Goal: Obtain resource: Obtain resource

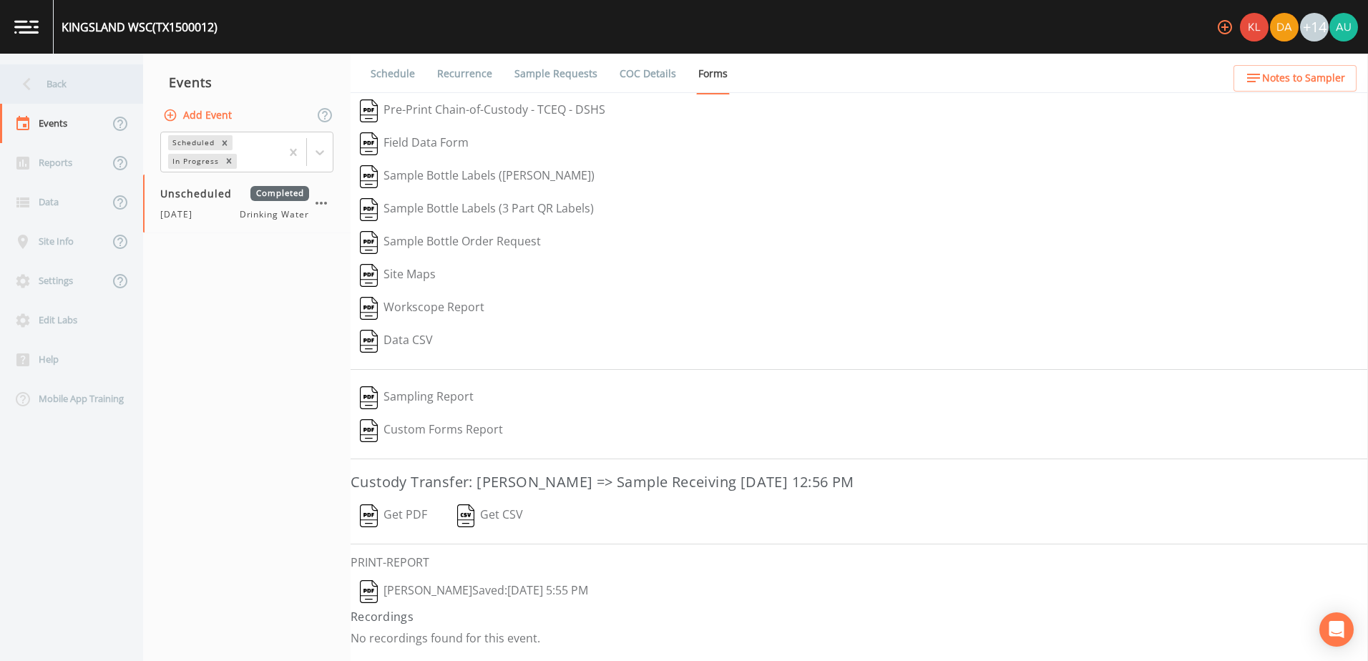
click at [32, 85] on icon at bounding box center [26, 84] width 25 height 25
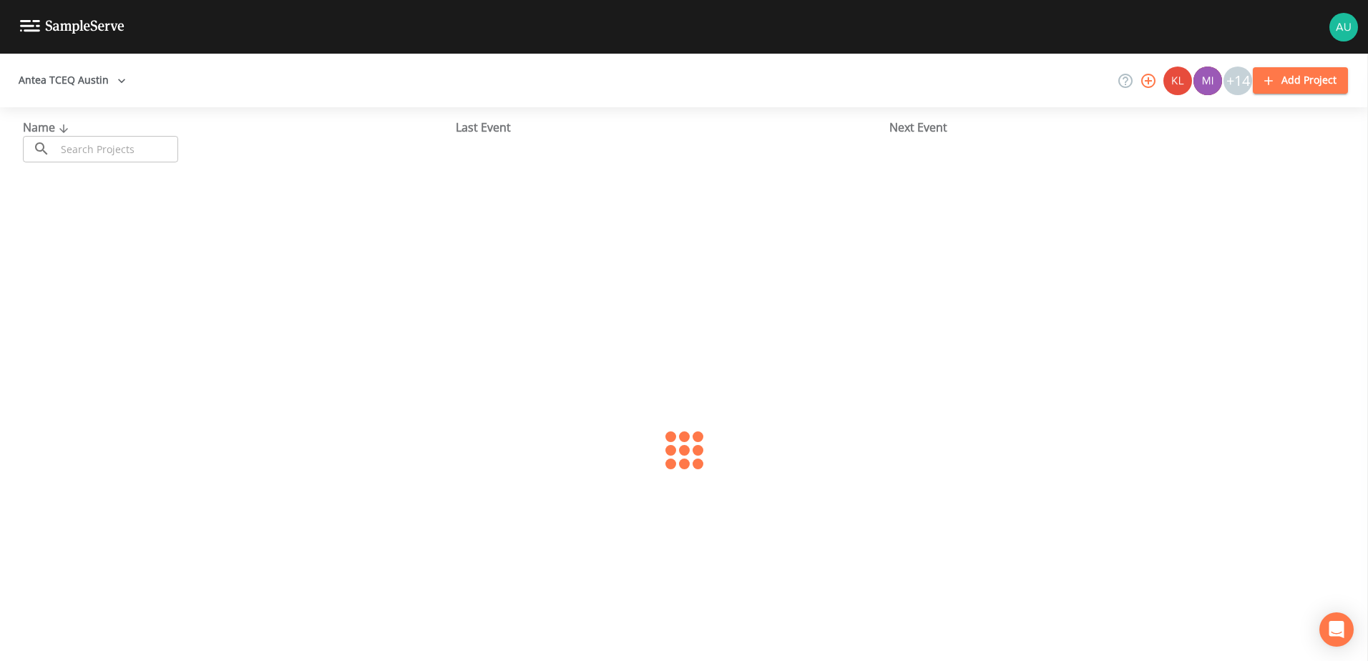
click at [155, 144] on input "text" at bounding box center [117, 149] width 122 height 26
type input "city of round rock"
click at [106, 223] on link "CITY OF [GEOGRAPHIC_DATA] (TX2460003)" at bounding box center [115, 220] width 185 height 16
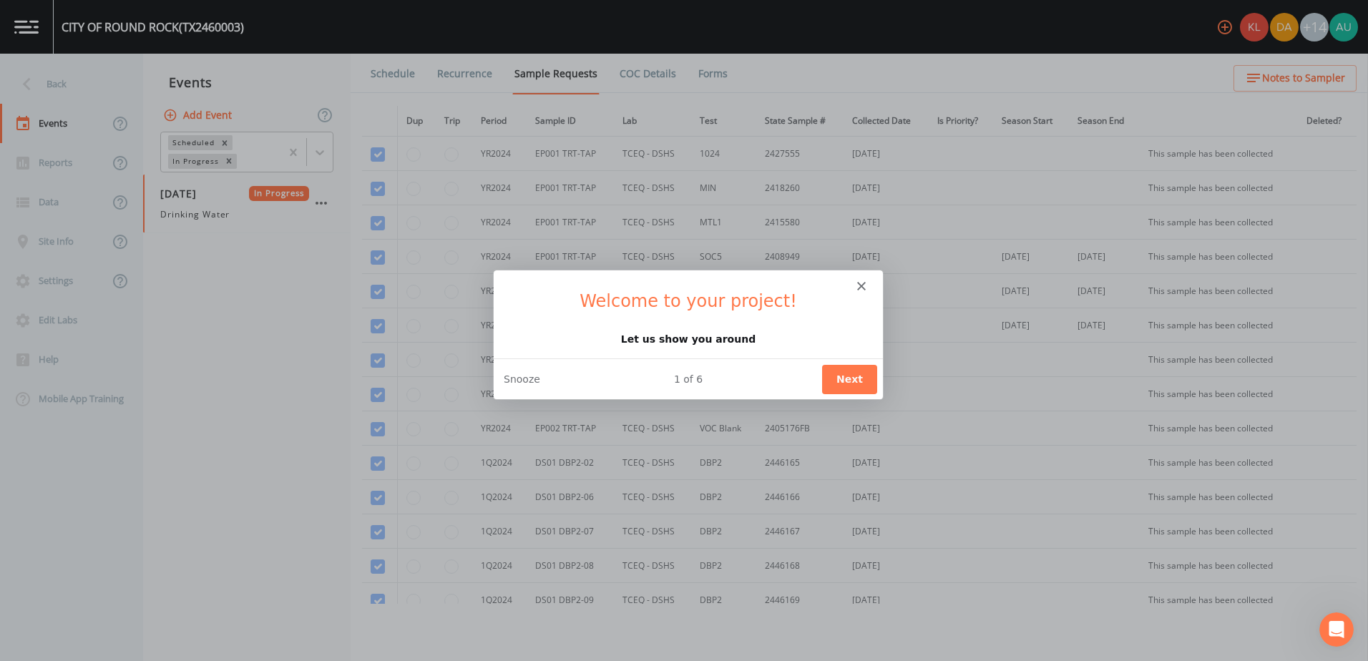
click at [860, 285] on polygon "Close" at bounding box center [860, 284] width 9 height 9
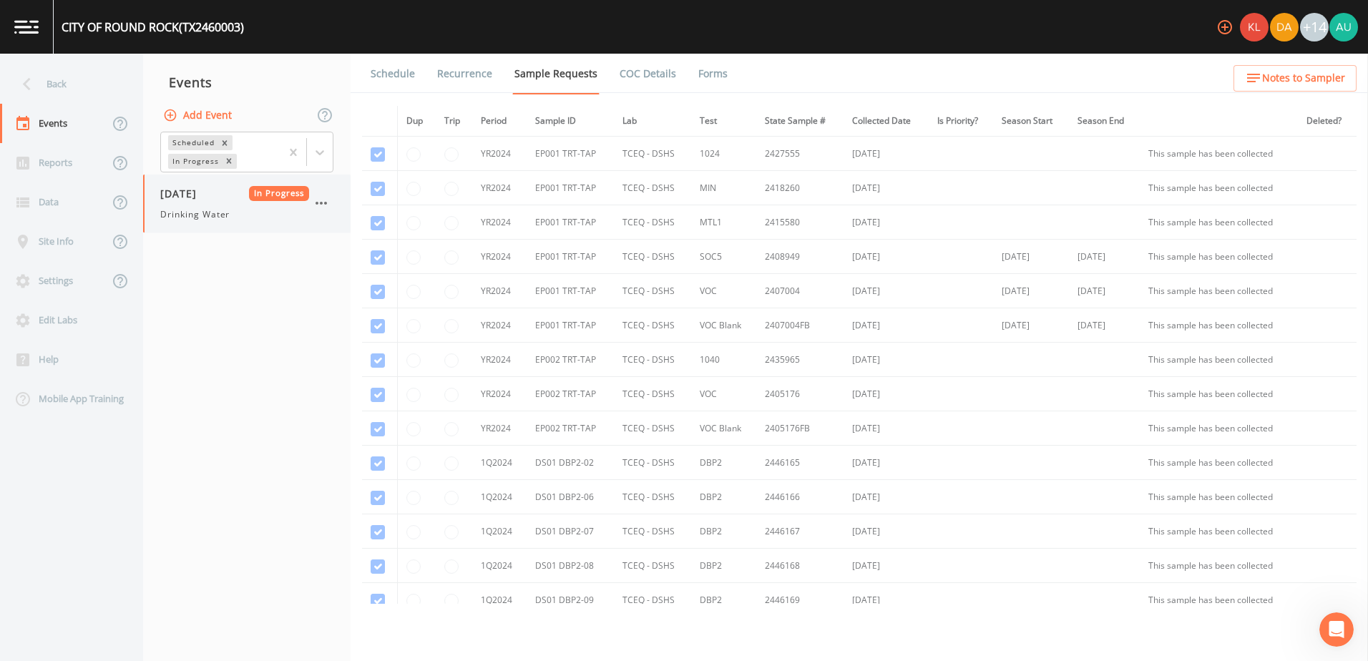
click at [270, 214] on div "Drinking Water" at bounding box center [234, 214] width 149 height 13
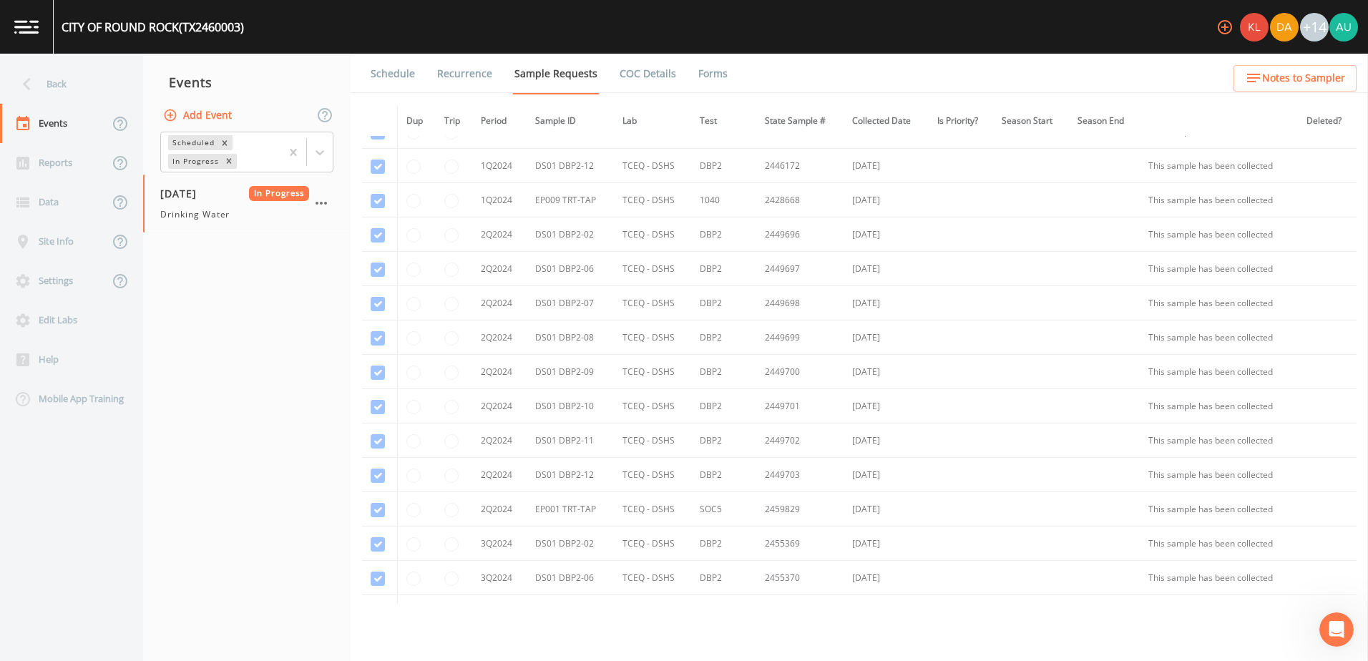
scroll to position [358, 0]
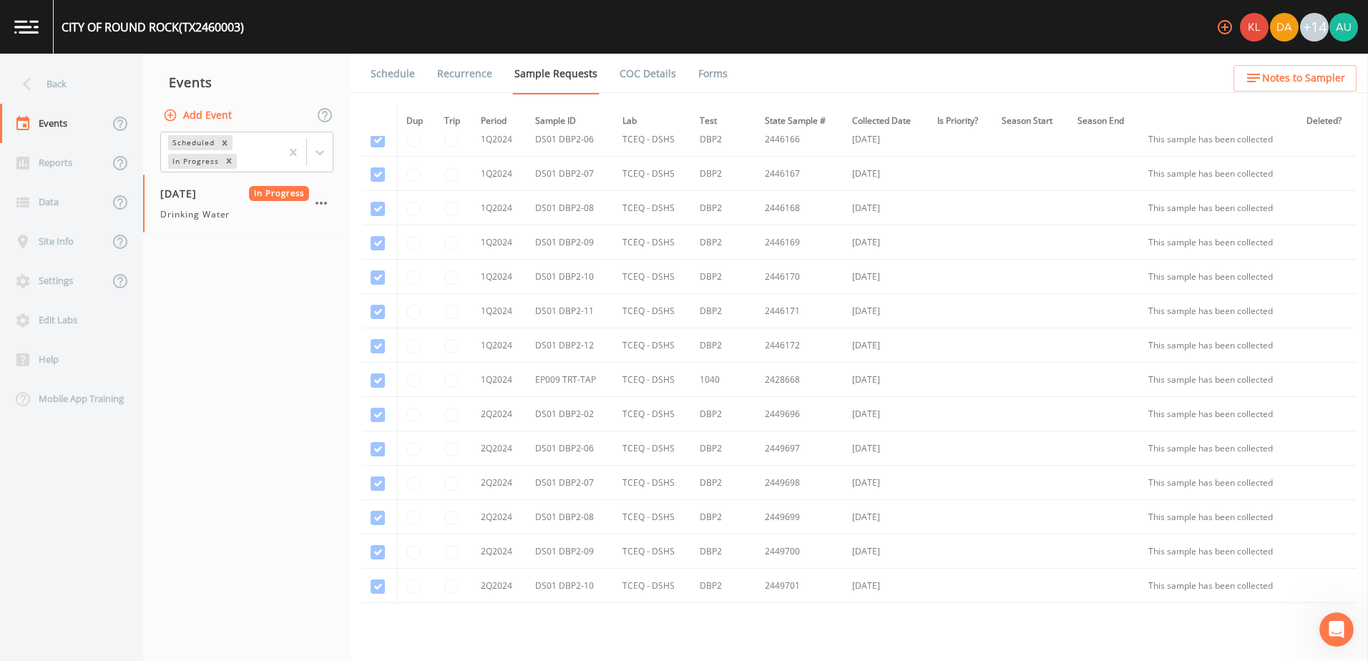
click at [705, 71] on link "Forms" at bounding box center [713, 74] width 34 height 40
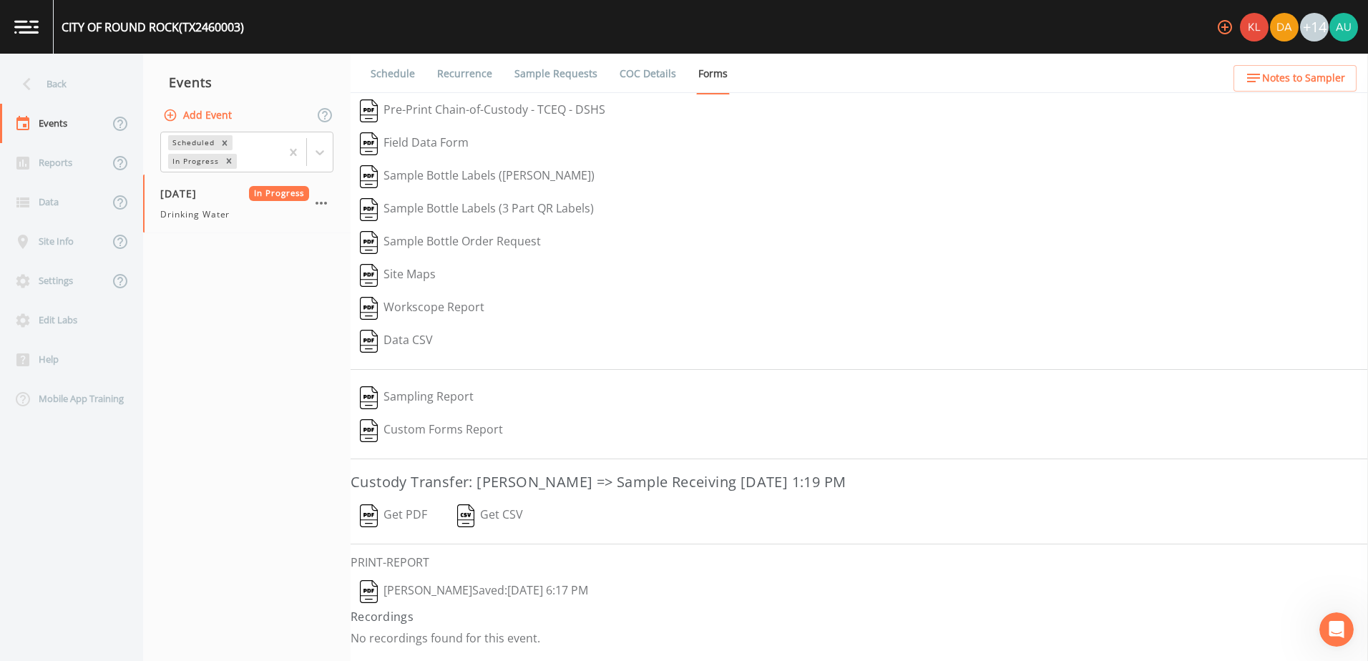
click at [416, 513] on button "Get PDF" at bounding box center [394, 515] width 86 height 33
click at [441, 586] on button "[PERSON_NAME]  Saved: [DATE] 6:17 PM" at bounding box center [474, 591] width 247 height 33
click at [111, 92] on div "Back" at bounding box center [64, 83] width 129 height 39
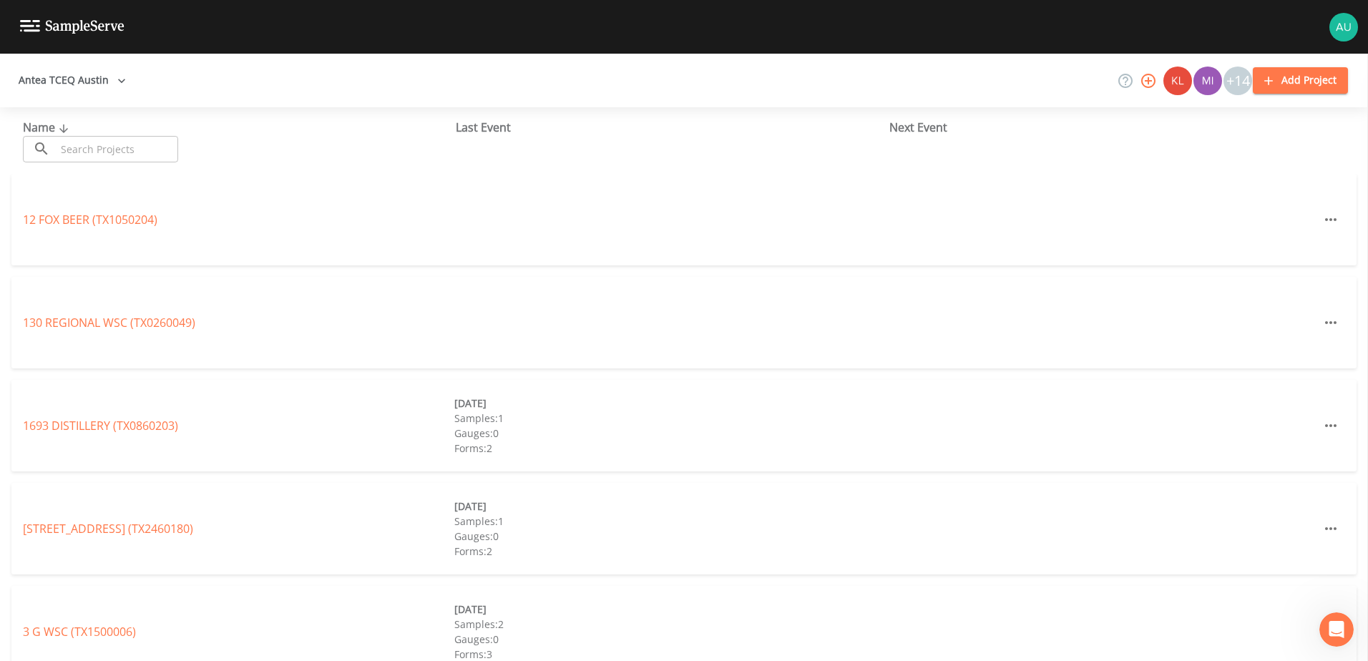
click at [113, 142] on input "text" at bounding box center [117, 149] width 122 height 26
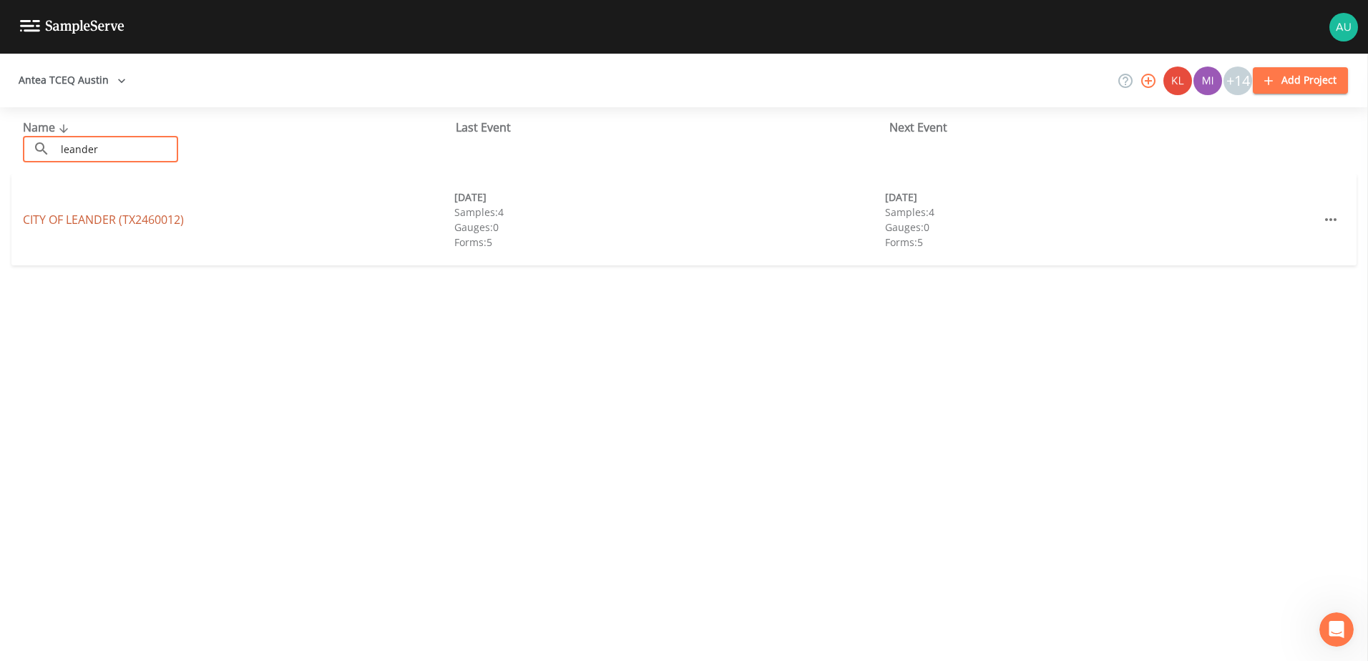
type input "leander"
click at [165, 223] on link "CITY OF [GEOGRAPHIC_DATA] (TX2460012)" at bounding box center [103, 220] width 161 height 16
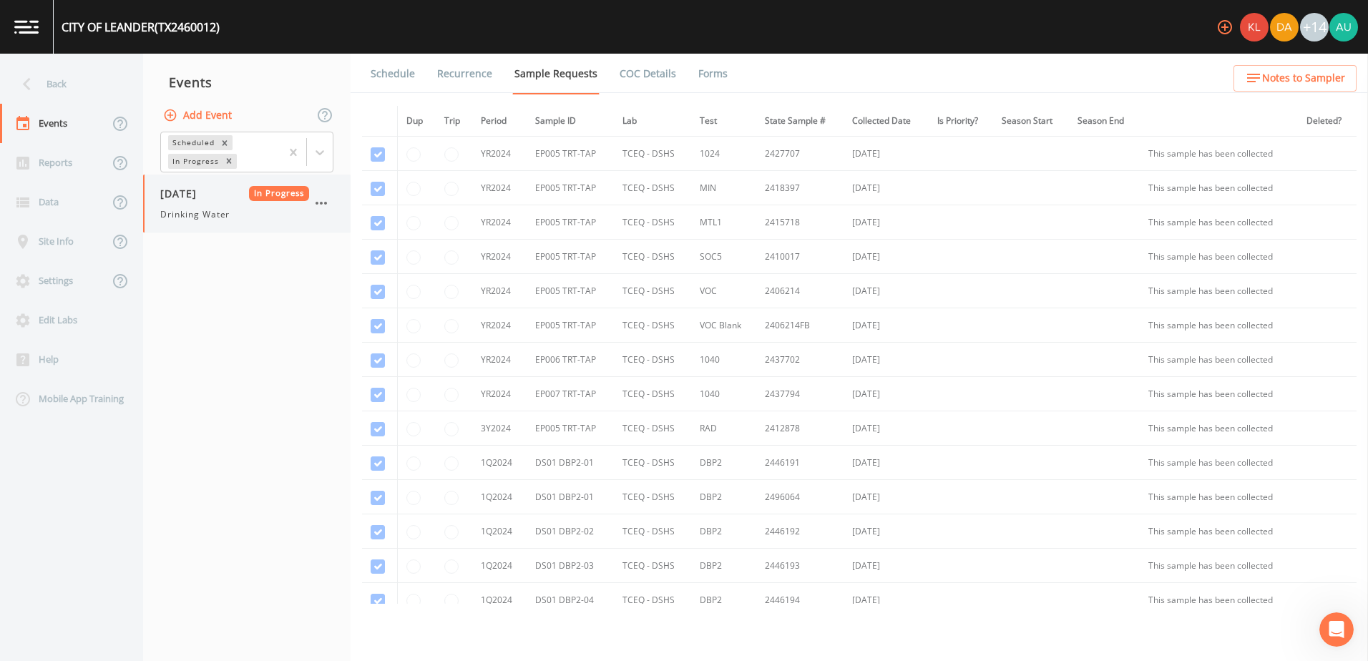
click at [217, 224] on div "[DATE] In Progress Drinking Water" at bounding box center [246, 204] width 207 height 58
click at [710, 64] on link "Forms" at bounding box center [713, 74] width 34 height 40
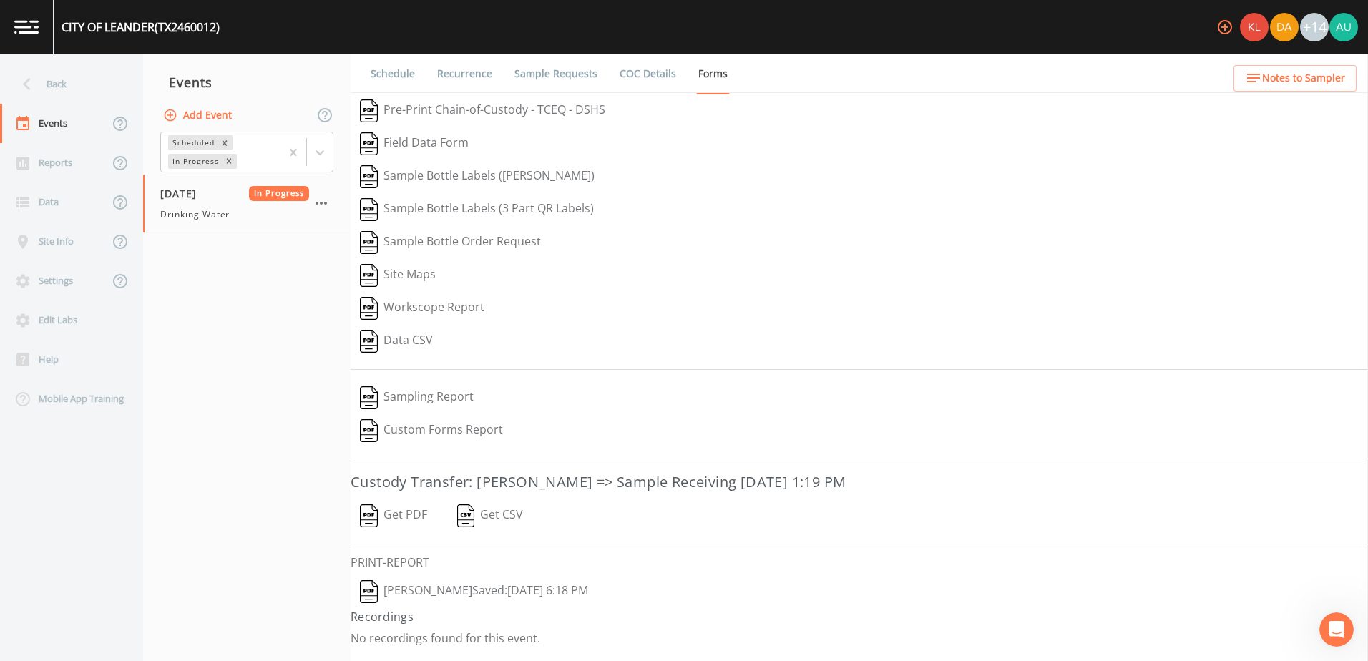
click at [399, 510] on button "Get PDF" at bounding box center [394, 515] width 86 height 33
click at [402, 591] on button "[PERSON_NAME]  Saved: [DATE] 6:18 PM" at bounding box center [474, 591] width 247 height 33
